Goal: Transaction & Acquisition: Download file/media

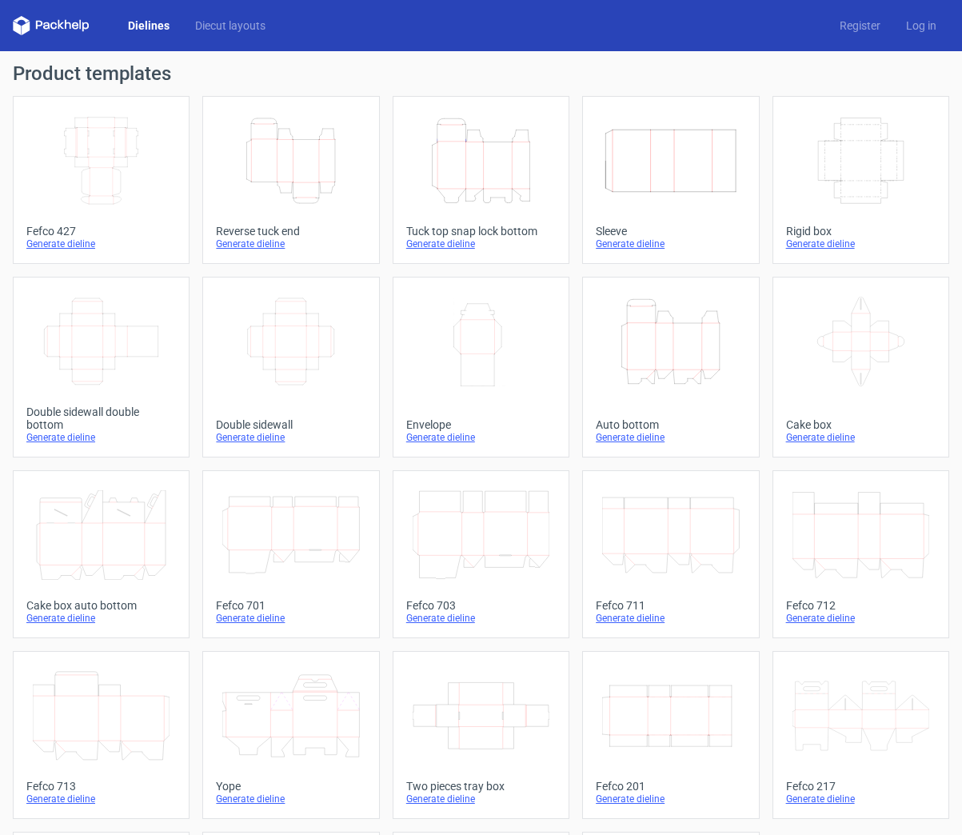
click at [481, 162] on icon "Height Depth Width" at bounding box center [481, 161] width 137 height 90
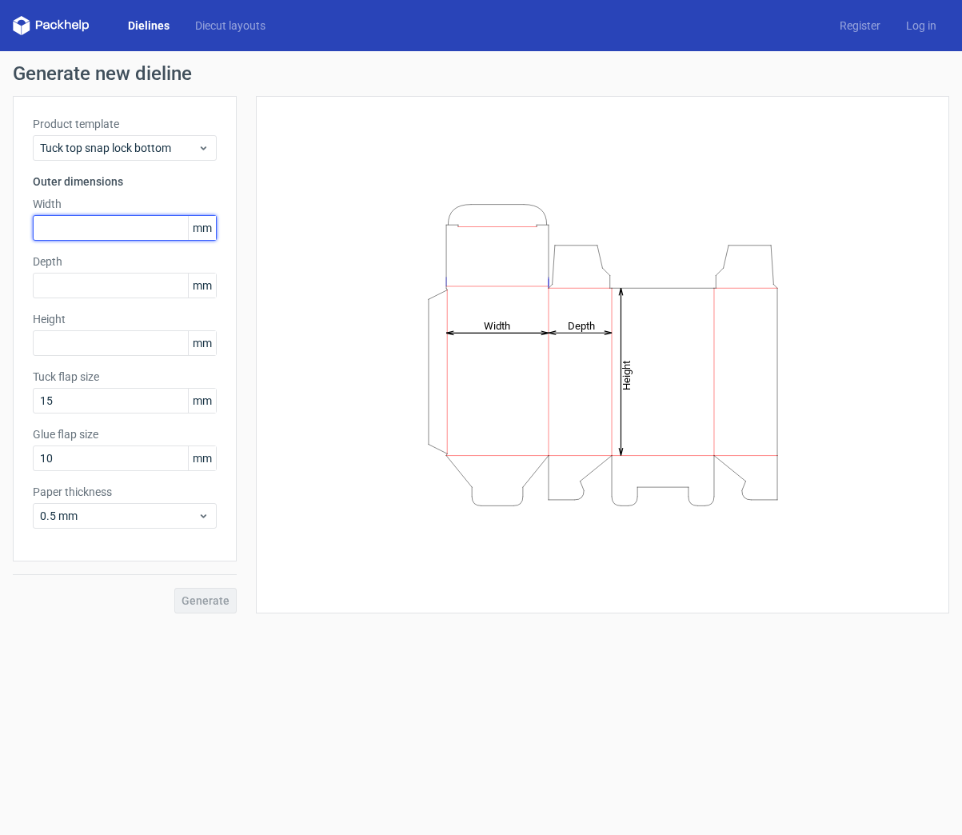
click at [98, 229] on input "text" at bounding box center [125, 228] width 184 height 26
click at [141, 237] on input "text" at bounding box center [125, 228] width 184 height 26
type input "155"
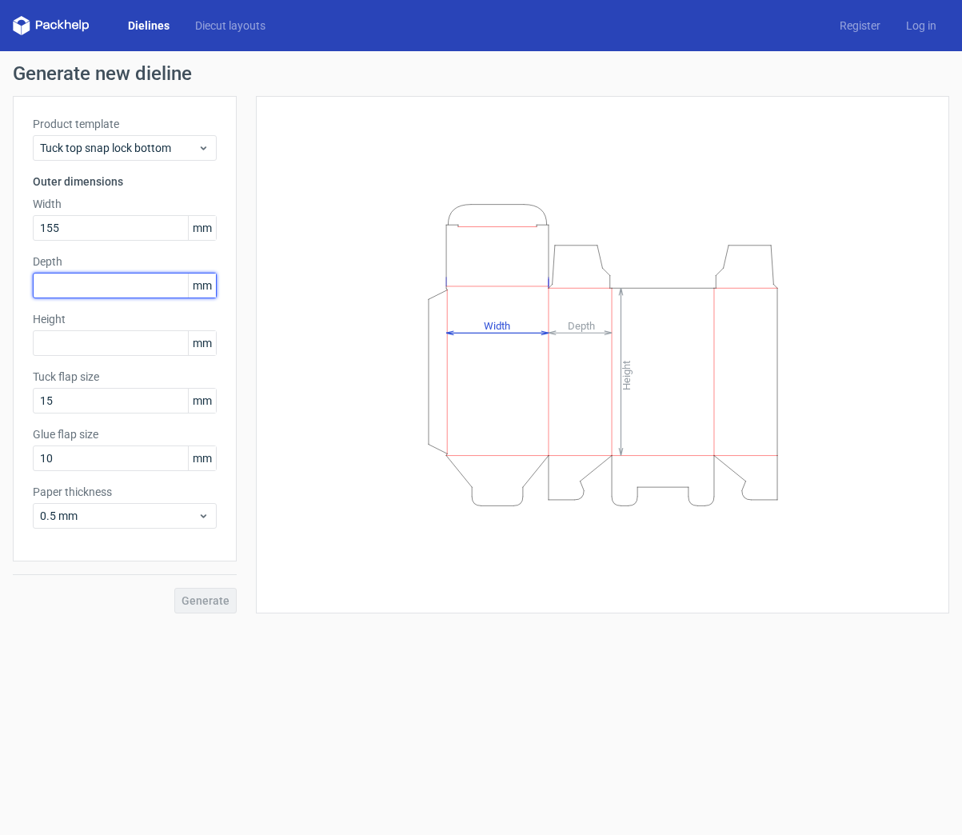
click at [118, 289] on input "text" at bounding box center [125, 286] width 184 height 26
type input "60"
click at [108, 345] on input "text" at bounding box center [125, 343] width 184 height 26
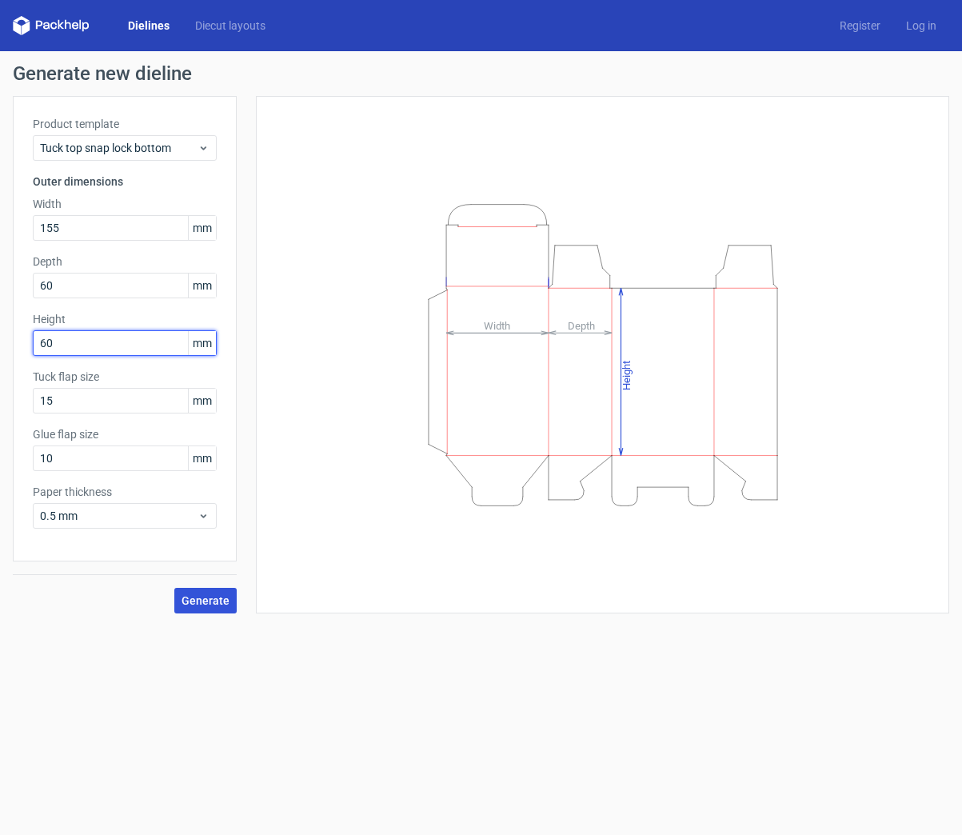
type input "60"
click at [187, 599] on span "Generate" at bounding box center [205, 600] width 48 height 11
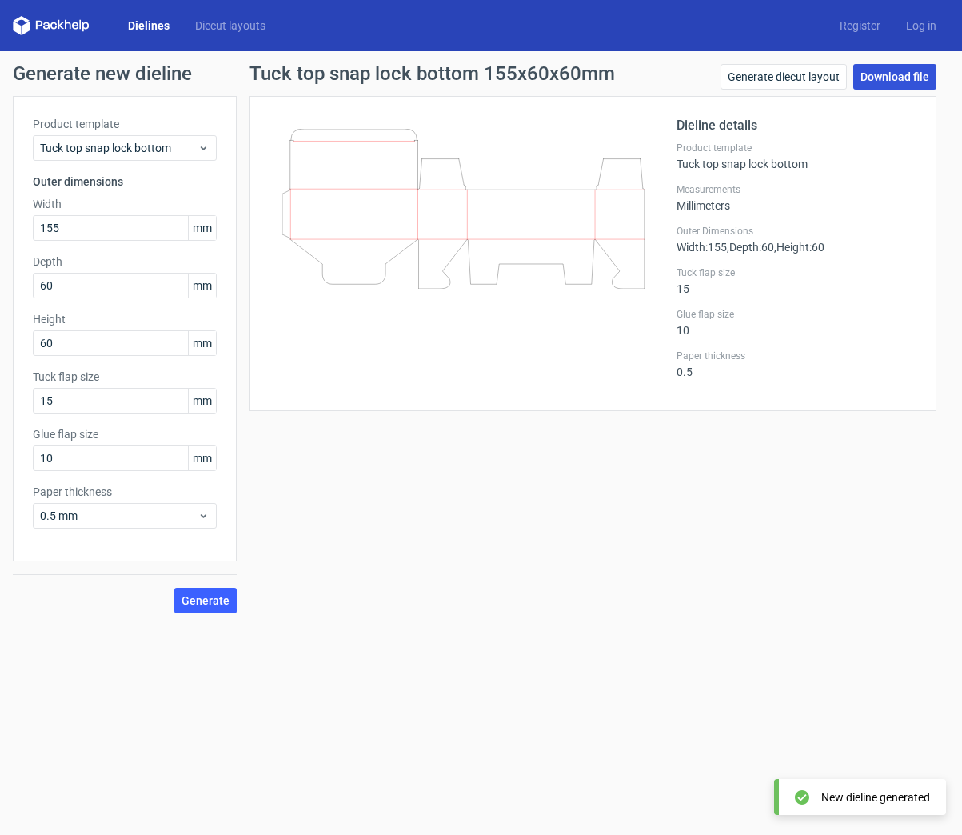
click at [887, 77] on link "Download file" at bounding box center [894, 77] width 83 height 26
